Goal: Information Seeking & Learning: Learn about a topic

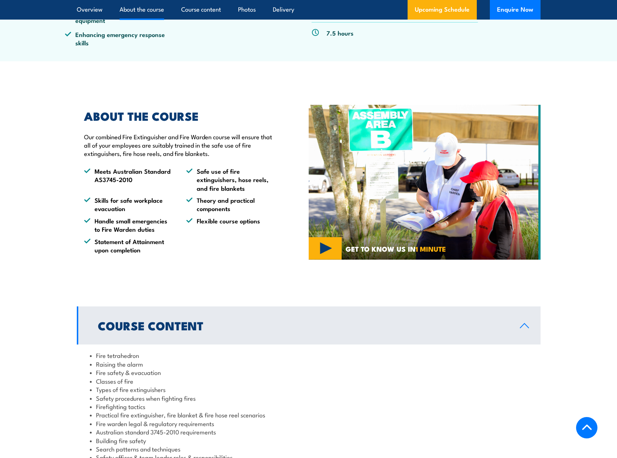
scroll to position [284, 0]
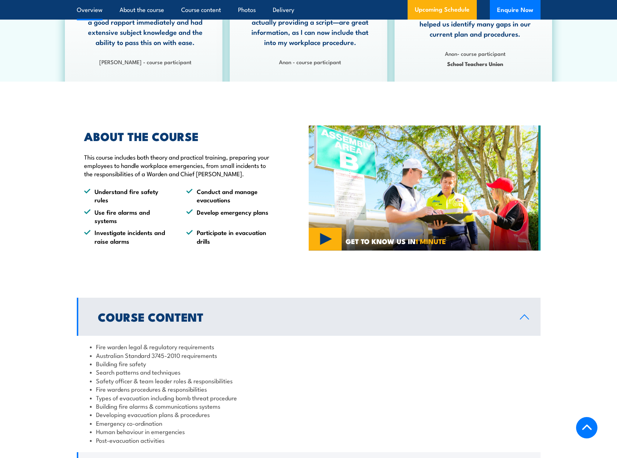
scroll to position [181, 0]
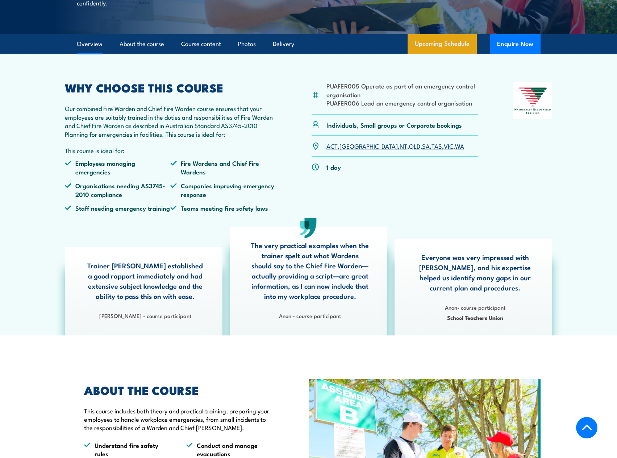
click at [444, 54] on link "Upcoming Schedule" at bounding box center [442, 44] width 69 height 20
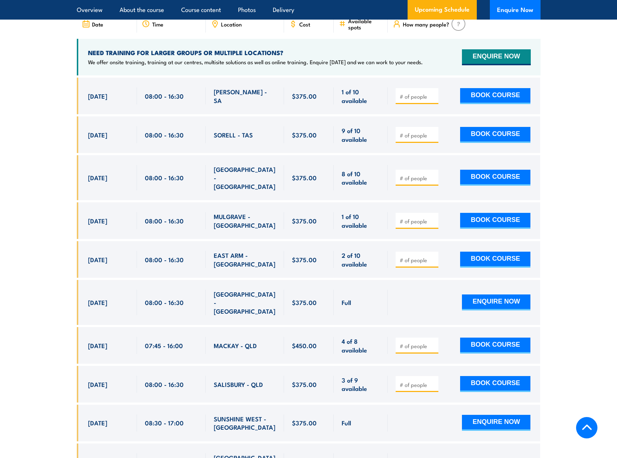
scroll to position [1103, 0]
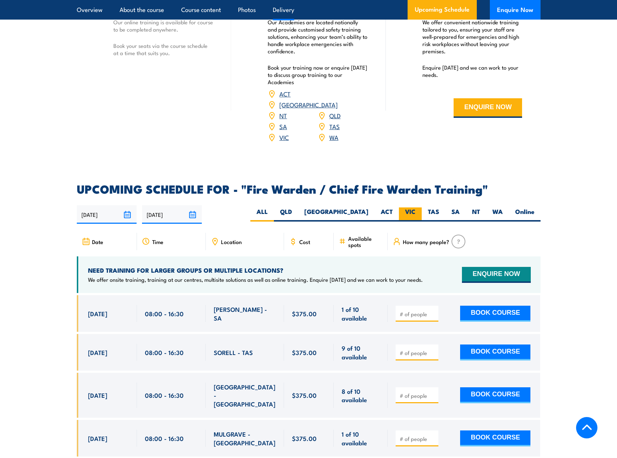
click at [407, 211] on label "VIC" at bounding box center [410, 214] width 23 height 14
click at [416, 211] on input "VIC" at bounding box center [418, 209] width 5 height 5
radio input "true"
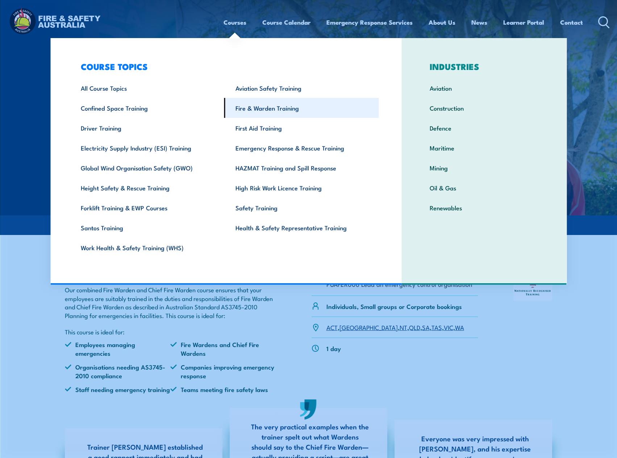
click at [265, 111] on link "Fire & Warden Training" at bounding box center [301, 108] width 155 height 20
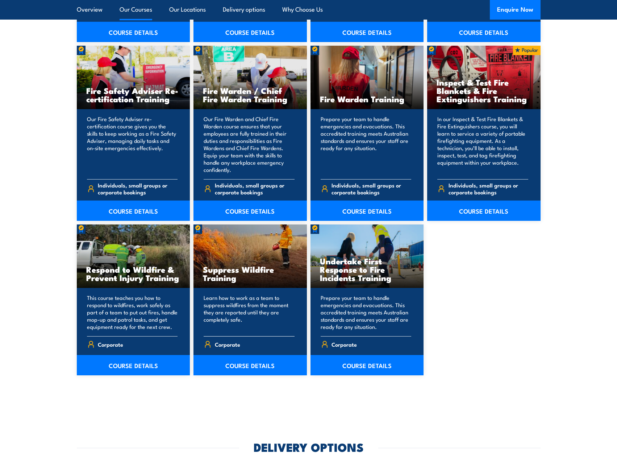
scroll to position [761, 0]
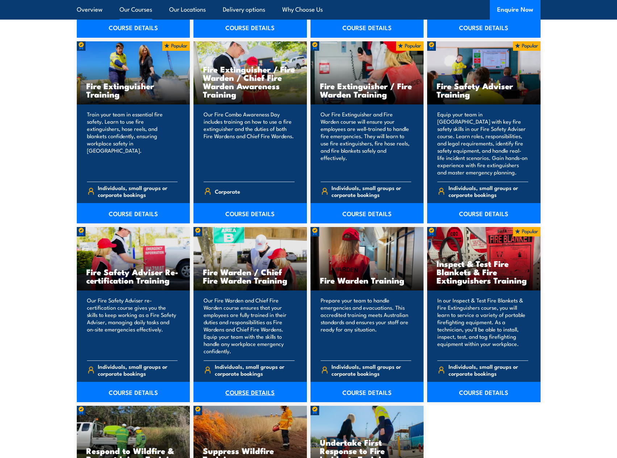
click at [253, 393] on link "COURSE DETAILS" at bounding box center [250, 392] width 113 height 20
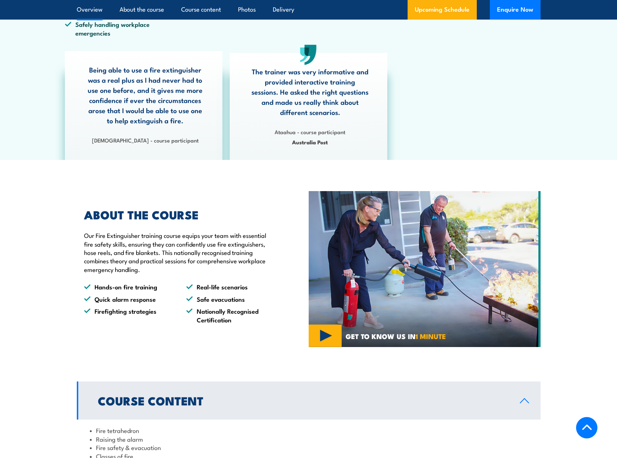
scroll to position [36, 0]
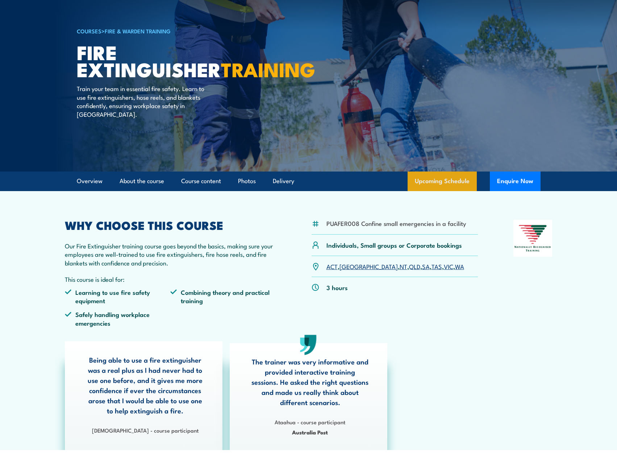
click at [431, 177] on link "Upcoming Schedule" at bounding box center [442, 181] width 69 height 20
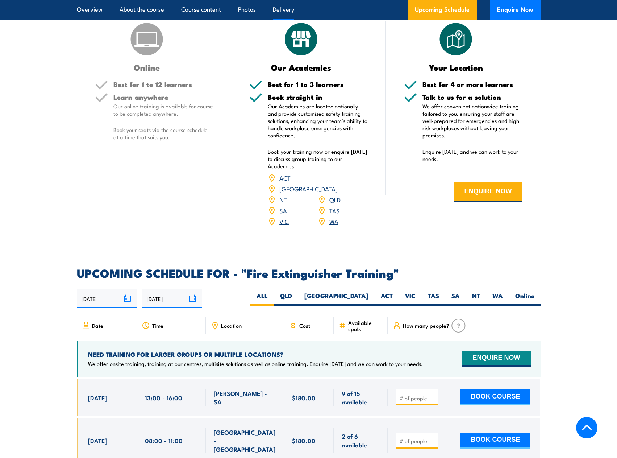
scroll to position [1124, 0]
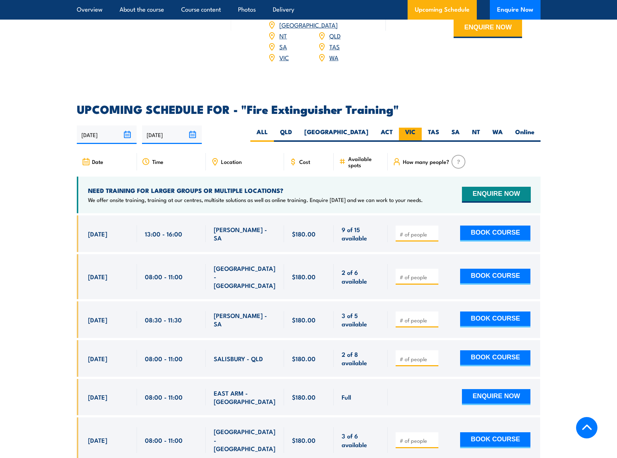
click at [411, 128] on label "VIC" at bounding box center [410, 135] width 23 height 14
click at [416, 128] on input "VIC" at bounding box center [418, 130] width 5 height 5
radio input "true"
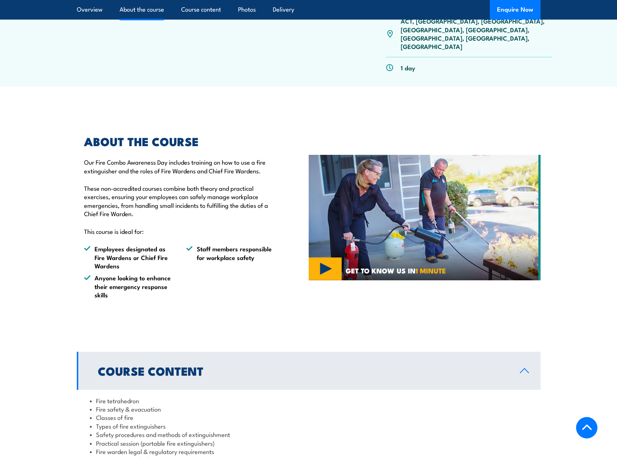
scroll to position [544, 0]
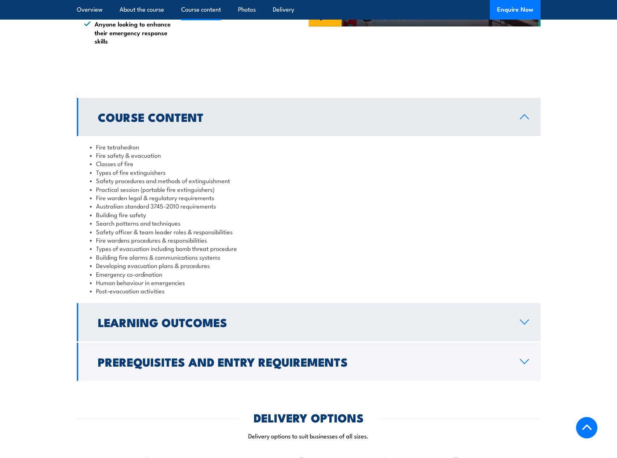
click at [410, 309] on link "Learning Outcomes" at bounding box center [309, 322] width 464 height 38
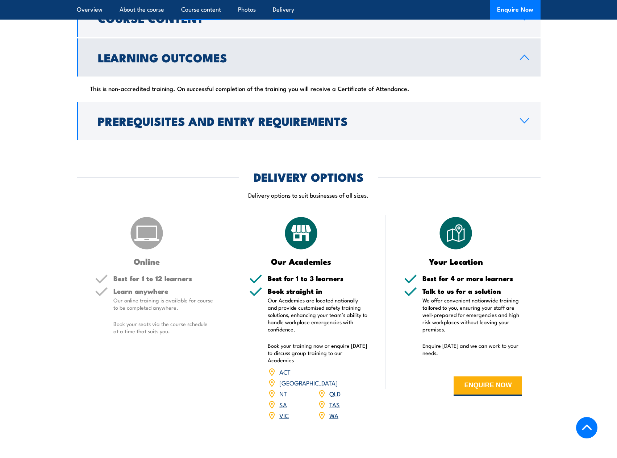
scroll to position [652, 0]
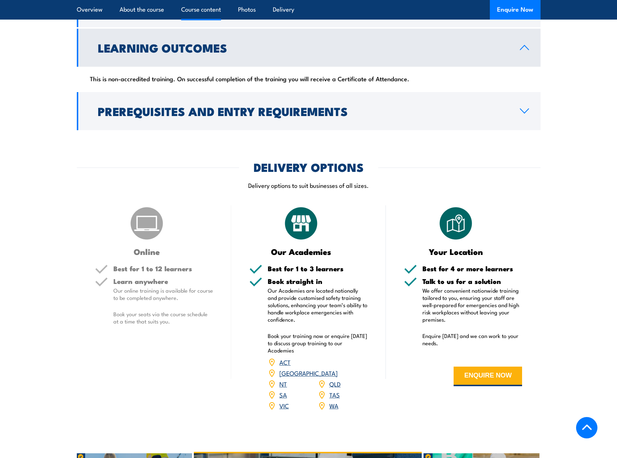
click at [286, 401] on link "VIC" at bounding box center [283, 405] width 9 height 9
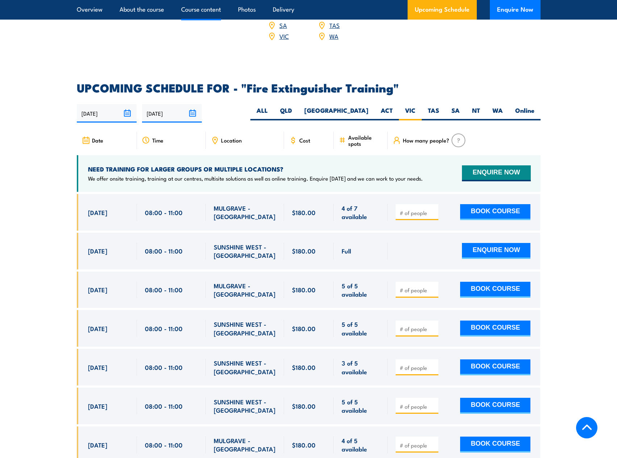
scroll to position [1216, 0]
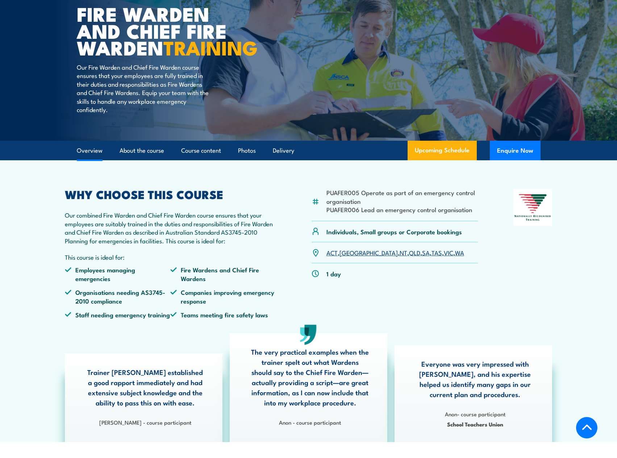
scroll to position [290, 0]
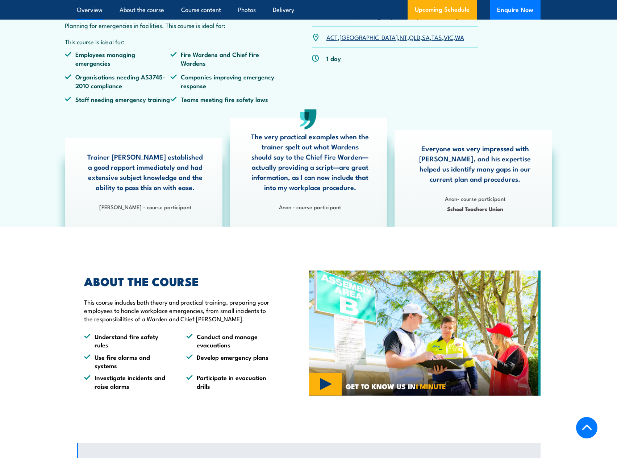
click at [444, 41] on link "VIC" at bounding box center [448, 37] width 9 height 9
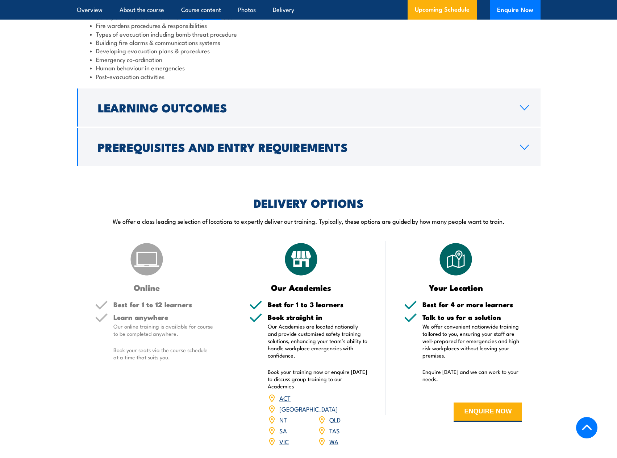
scroll to position [631, 0]
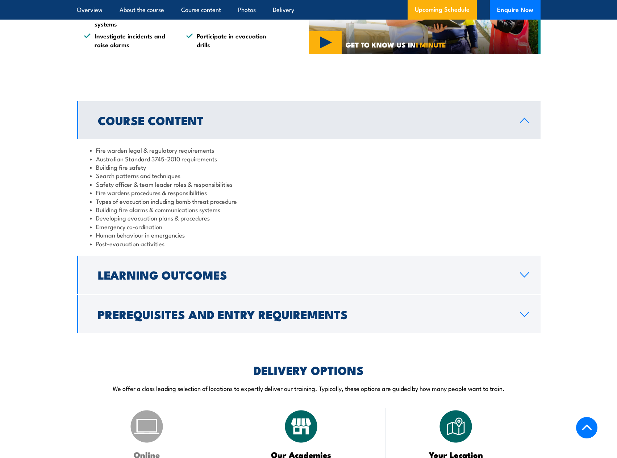
click at [408, 279] on h2 "Learning Outcomes" at bounding box center [303, 274] width 411 height 10
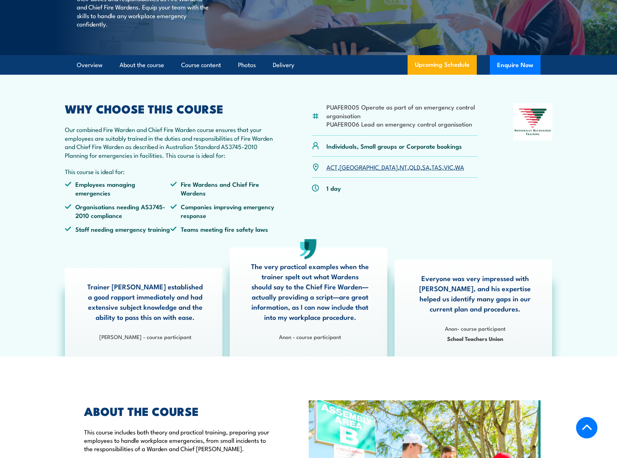
scroll to position [0, 0]
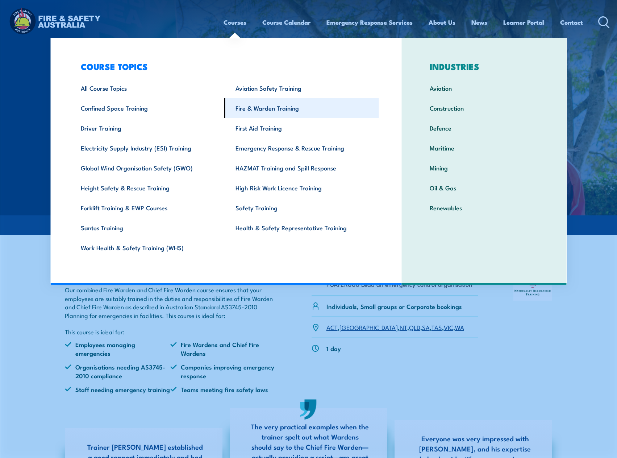
click at [259, 108] on link "Fire & Warden Training" at bounding box center [301, 108] width 155 height 20
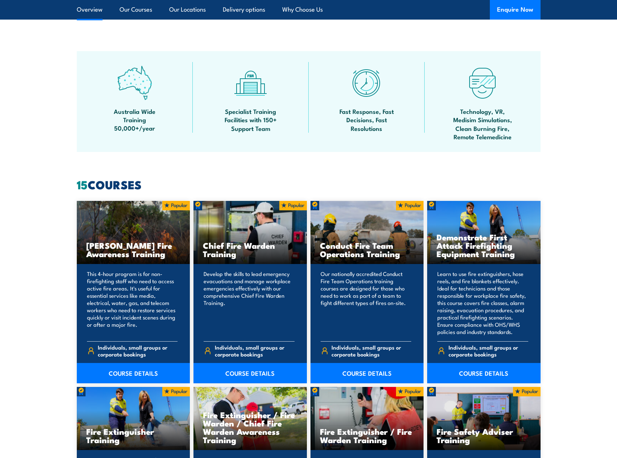
scroll to position [471, 0]
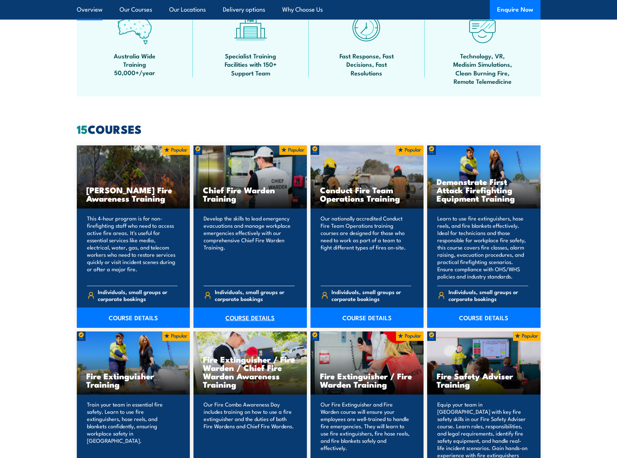
click at [256, 317] on link "COURSE DETAILS" at bounding box center [250, 317] width 113 height 20
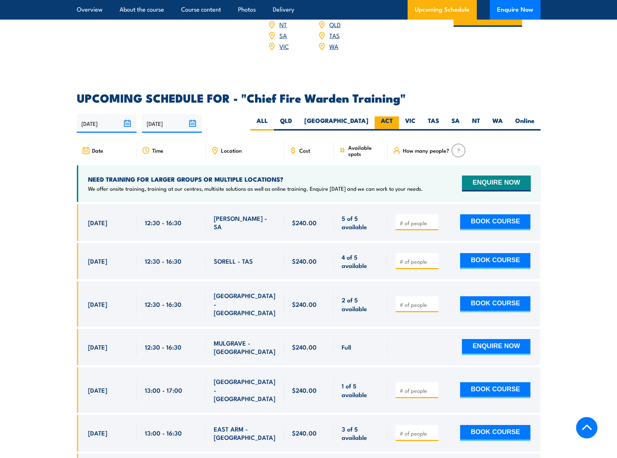
scroll to position [1160, 0]
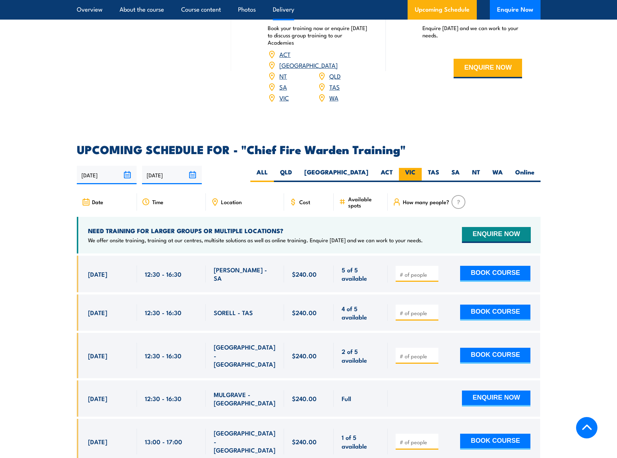
click at [410, 168] on label "VIC" at bounding box center [410, 175] width 23 height 14
click at [416, 168] on input "VIC" at bounding box center [418, 170] width 5 height 5
radio input "true"
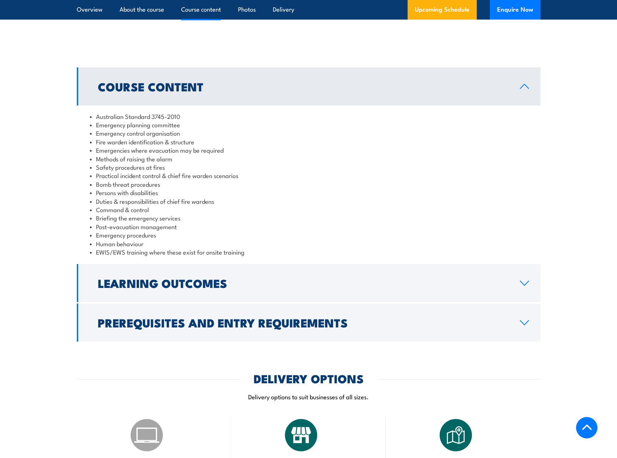
scroll to position [350, 0]
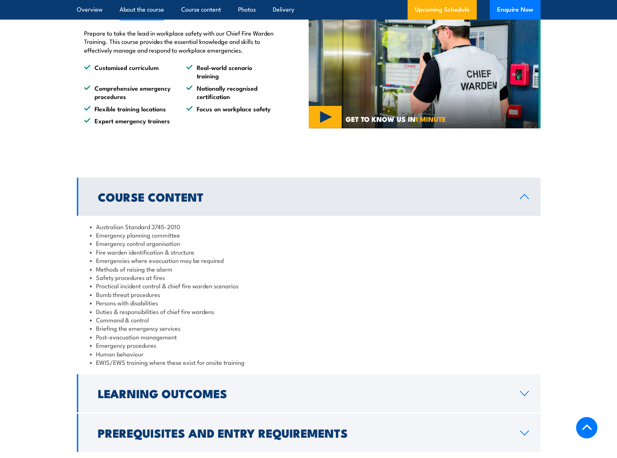
scroll to position [580, 0]
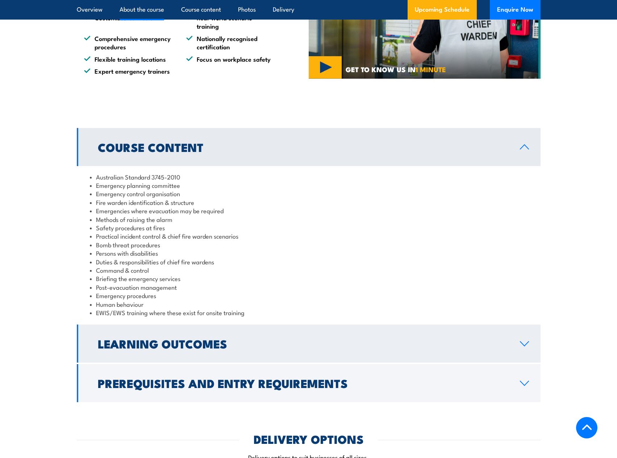
click at [220, 340] on h2 "Learning Outcomes" at bounding box center [303, 343] width 411 height 10
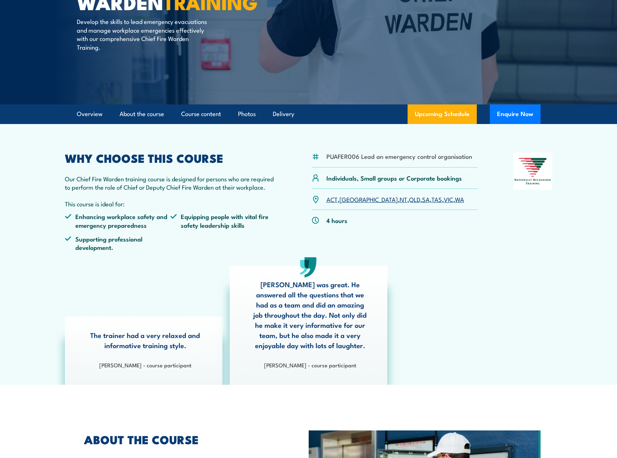
scroll to position [0, 0]
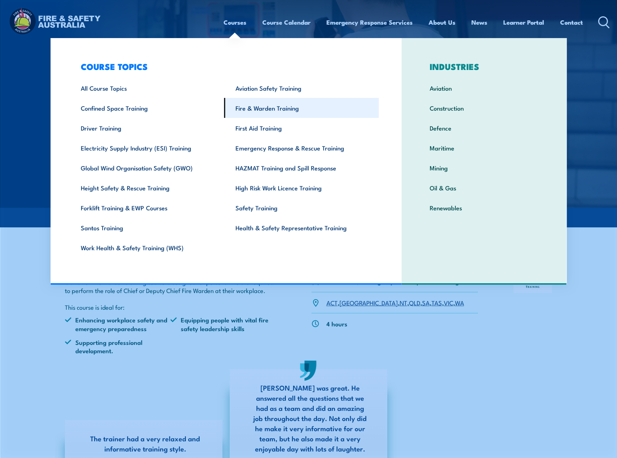
click at [267, 107] on link "Fire & Warden Training" at bounding box center [301, 108] width 155 height 20
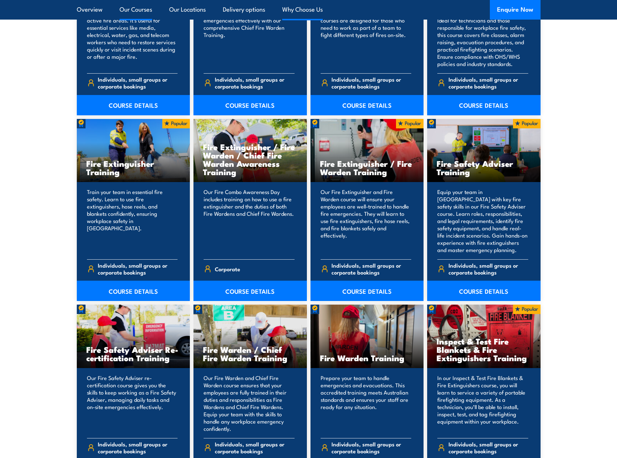
scroll to position [797, 0]
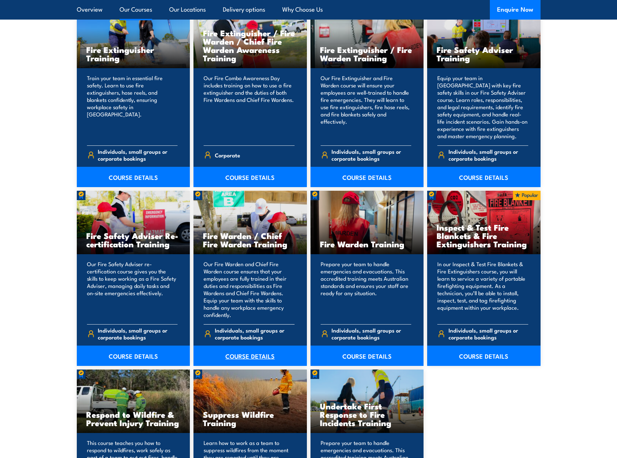
click at [264, 356] on link "COURSE DETAILS" at bounding box center [250, 355] width 113 height 20
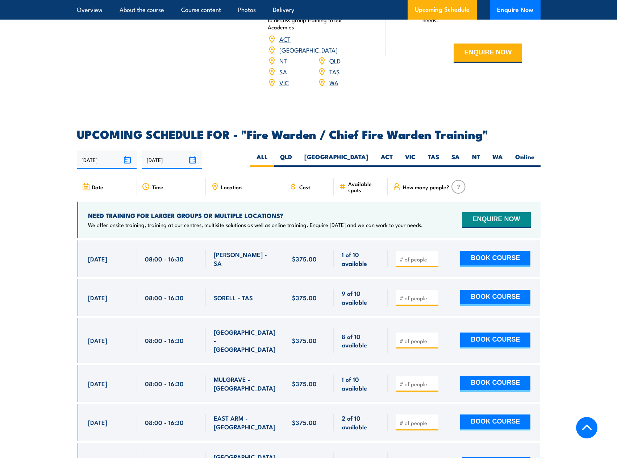
scroll to position [1232, 0]
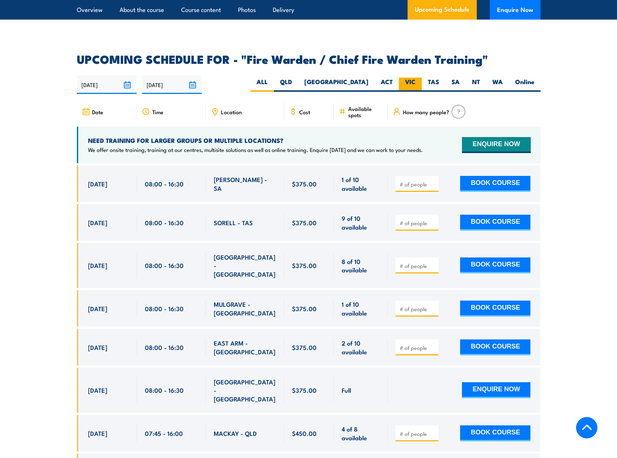
click at [409, 86] on label "VIC" at bounding box center [410, 85] width 23 height 14
click at [416, 82] on input "VIC" at bounding box center [418, 80] width 5 height 5
radio input "true"
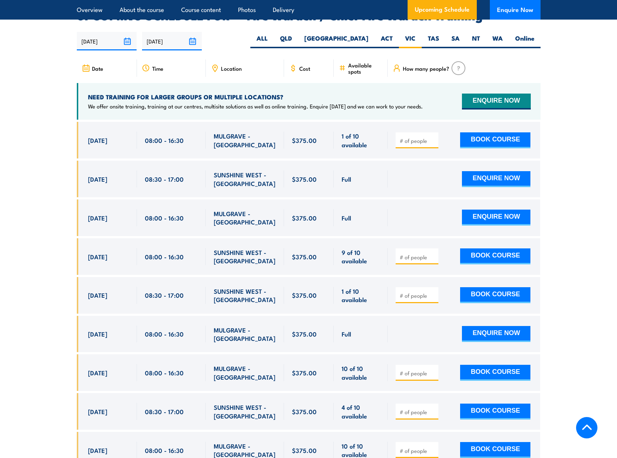
scroll to position [1284, 0]
